Goal: Task Accomplishment & Management: Manage account settings

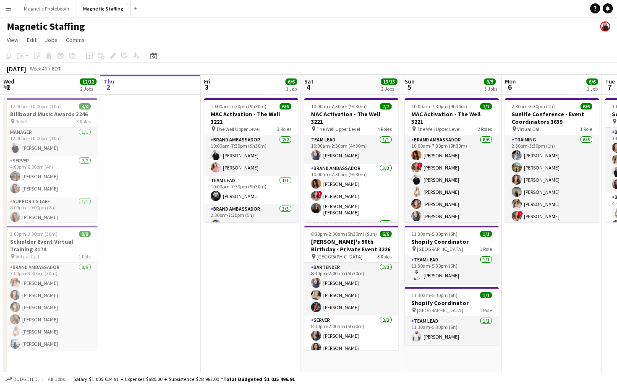
scroll to position [0, 358]
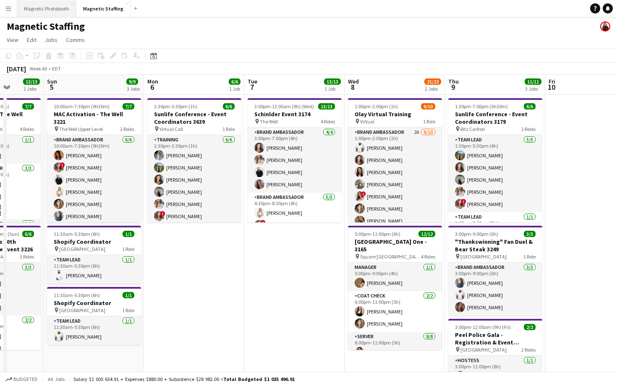
click at [68, 9] on button "Magnetic Photobooth Close" at bounding box center [46, 8] width 59 height 16
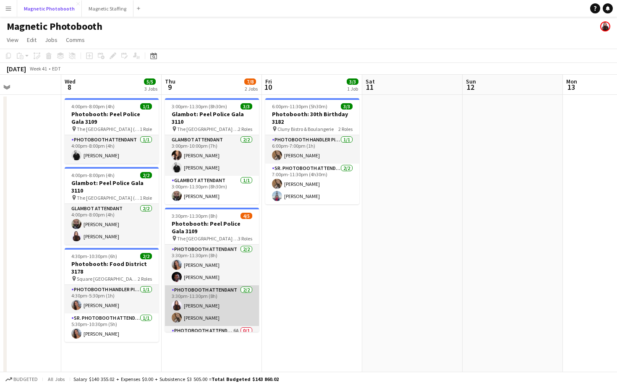
scroll to position [23, 0]
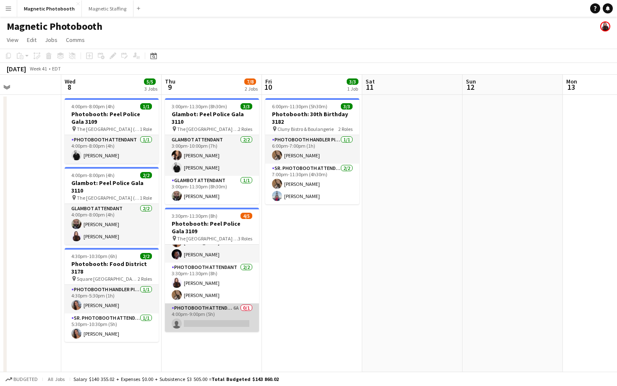
click at [217, 310] on app-card-role "Photobooth Attendant 6A 0/1 4:00pm-9:00pm (5h) single-neutral-actions" at bounding box center [212, 318] width 94 height 29
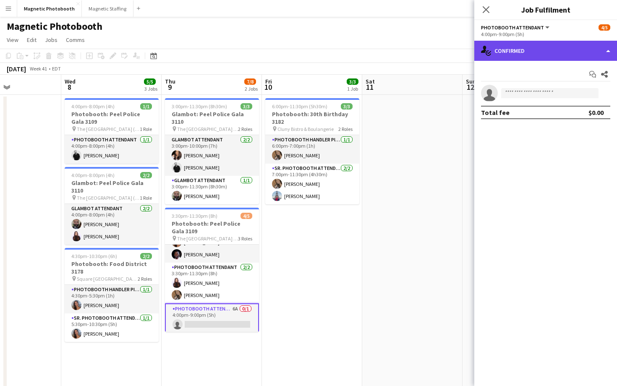
click at [518, 43] on div "single-neutral-actions-check-2 Confirmed" at bounding box center [546, 51] width 143 height 20
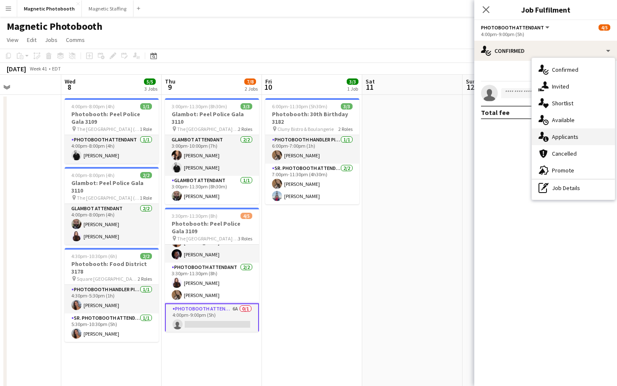
click at [559, 135] on span "Applicants" at bounding box center [565, 137] width 26 height 8
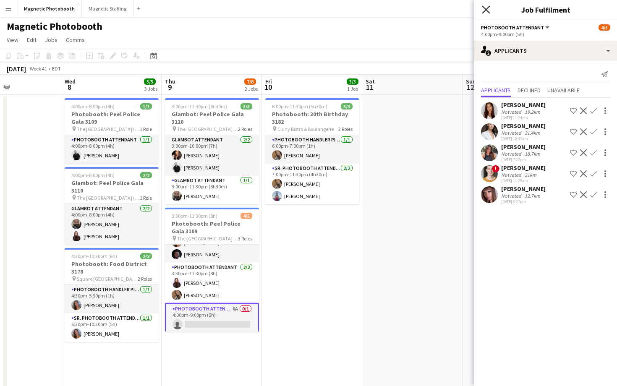
click at [485, 7] on icon "Close pop-in" at bounding box center [486, 9] width 8 height 8
